Goal: Entertainment & Leisure: Consume media (video, audio)

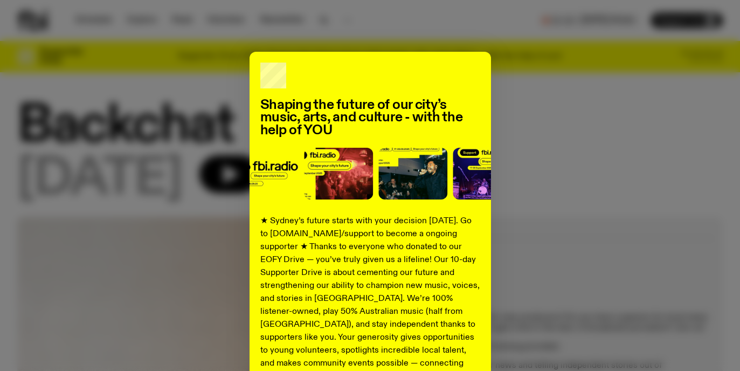
click at [527, 81] on div "Shaping the future of our city’s music, arts, and culture - with the help of YO…" at bounding box center [369, 273] width 705 height 443
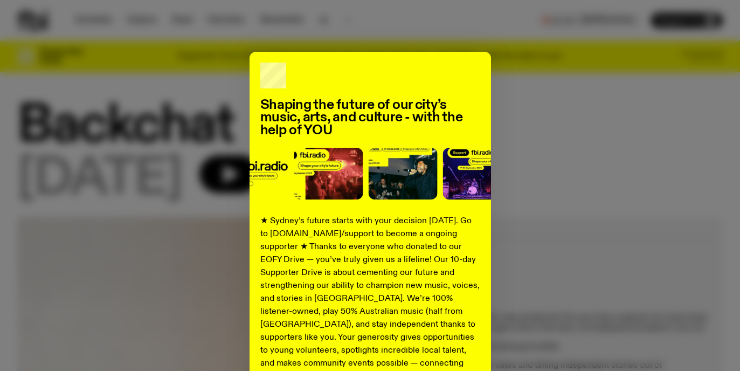
scroll to position [162, 0]
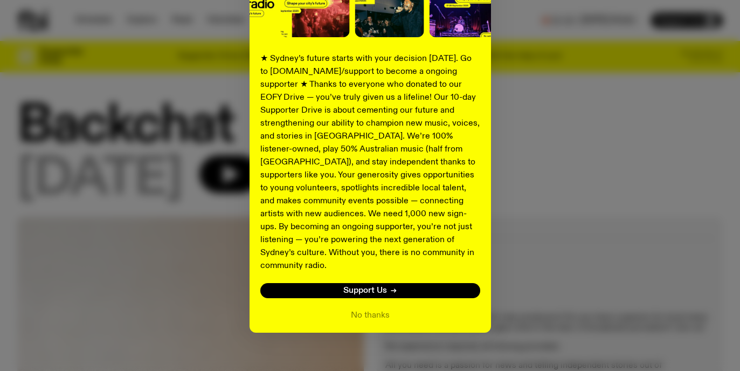
click at [371, 293] on div "Shaping the future of our city’s music, arts, and culture - with the help of YO…" at bounding box center [369, 111] width 241 height 443
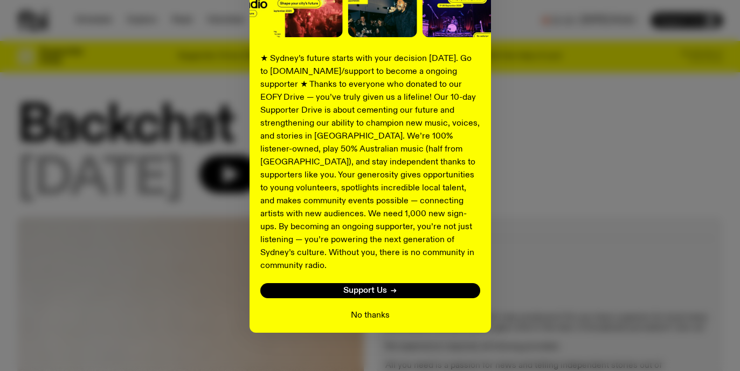
click at [372, 309] on button "No thanks" at bounding box center [370, 315] width 39 height 13
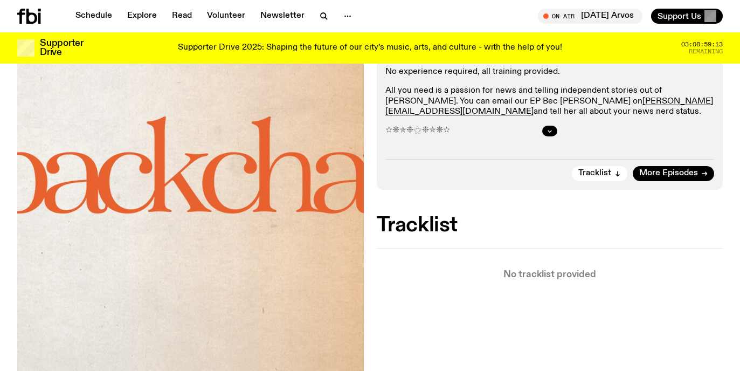
scroll to position [156, 0]
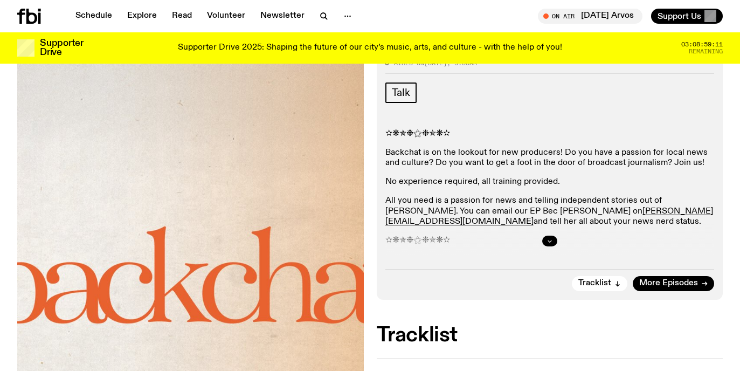
click at [552, 239] on icon "button" at bounding box center [549, 241] width 6 height 6
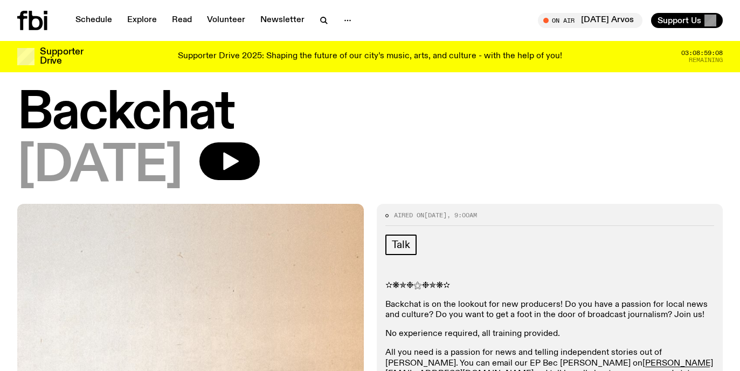
scroll to position [0, 0]
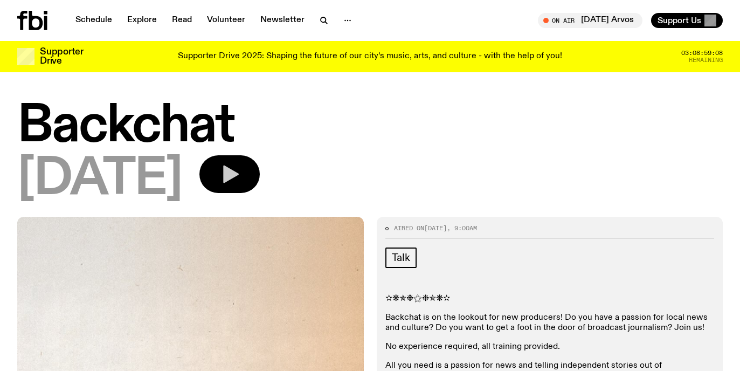
click at [260, 181] on button "button" at bounding box center [229, 174] width 60 height 38
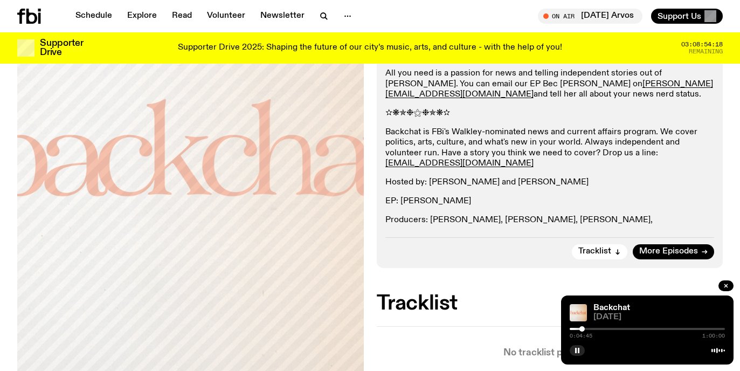
scroll to position [307, 0]
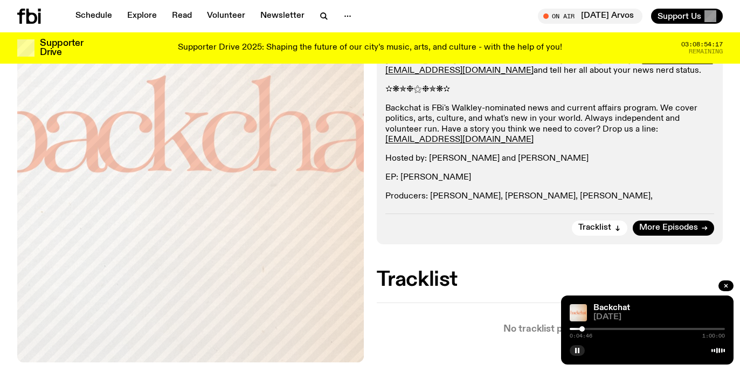
click at [595, 329] on div at bounding box center [647, 329] width 155 height 2
click at [608, 328] on div at bounding box center [647, 329] width 155 height 2
click at [617, 327] on div "0:14:48 1:00:00" at bounding box center [647, 331] width 155 height 13
click at [620, 329] on div at bounding box center [647, 329] width 155 height 2
click at [628, 329] on div at bounding box center [647, 329] width 155 height 2
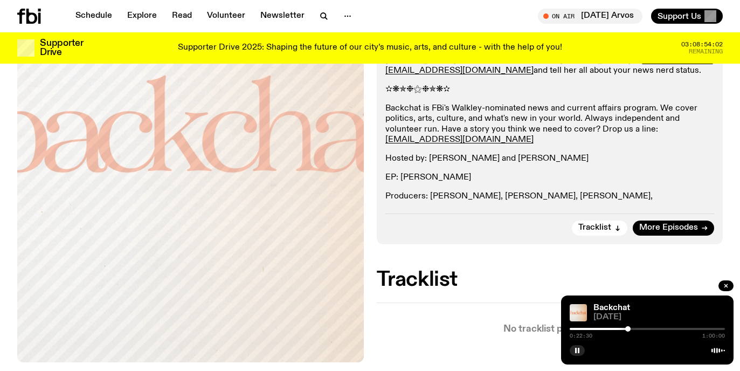
click at [634, 329] on div at bounding box center [647, 329] width 155 height 2
click at [638, 329] on div at bounding box center [647, 329] width 155 height 2
click at [647, 328] on div at bounding box center [647, 329] width 155 height 2
click at [643, 328] on div at bounding box center [569, 329] width 155 height 2
drag, startPoint x: 577, startPoint y: 355, endPoint x: 479, endPoint y: 293, distance: 116.0
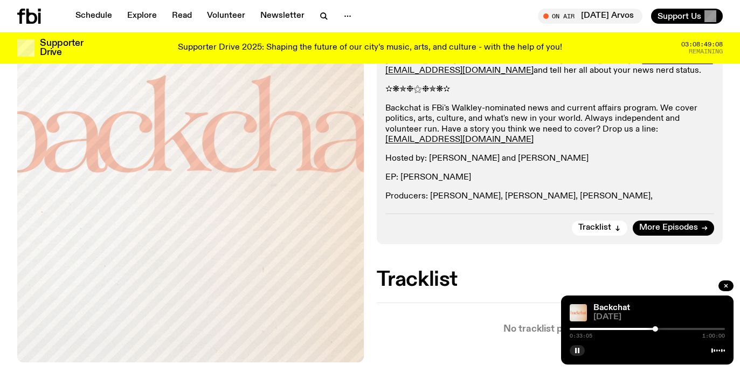
click at [480, 293] on div "Schedule Explore Read Volunteer Newsletter About Us Contact Champions of emergi…" at bounding box center [370, 244] width 740 height 1102
click at [659, 330] on div "0:33:13 1:00:00" at bounding box center [647, 331] width 155 height 13
click at [661, 330] on div "0:33:14 1:00:00" at bounding box center [647, 331] width 155 height 13
click at [662, 329] on div at bounding box center [647, 329] width 155 height 2
click at [658, 328] on div at bounding box center [584, 329] width 155 height 2
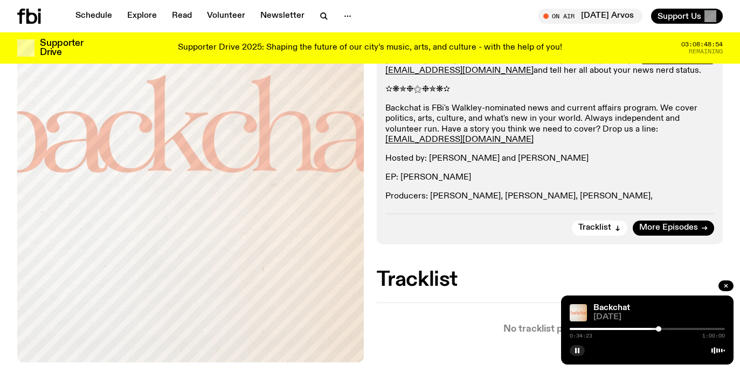
click at [665, 328] on div at bounding box center [647, 329] width 155 height 2
click at [671, 328] on div at bounding box center [647, 329] width 155 height 2
click at [677, 328] on div at bounding box center [647, 329] width 155 height 2
click at [684, 328] on div at bounding box center [647, 329] width 155 height 2
click at [691, 328] on div at bounding box center [647, 329] width 155 height 2
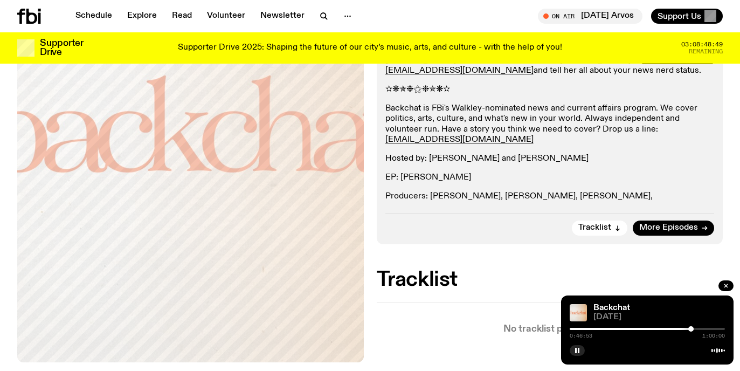
click at [698, 328] on div at bounding box center [647, 329] width 155 height 2
click at [704, 329] on div at bounding box center [647, 329] width 155 height 2
click at [711, 328] on div at bounding box center [647, 329] width 155 height 2
click at [717, 328] on div at bounding box center [647, 329] width 155 height 2
